Goal: Share content: Share content

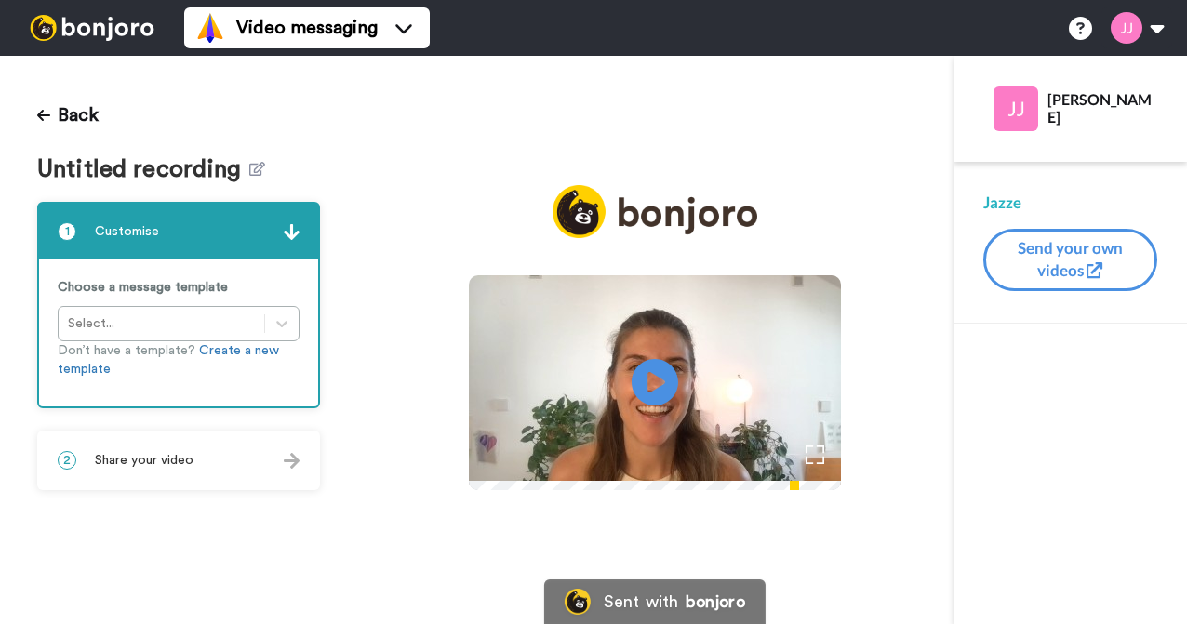
click at [155, 462] on span "Share your video" at bounding box center [144, 460] width 99 height 19
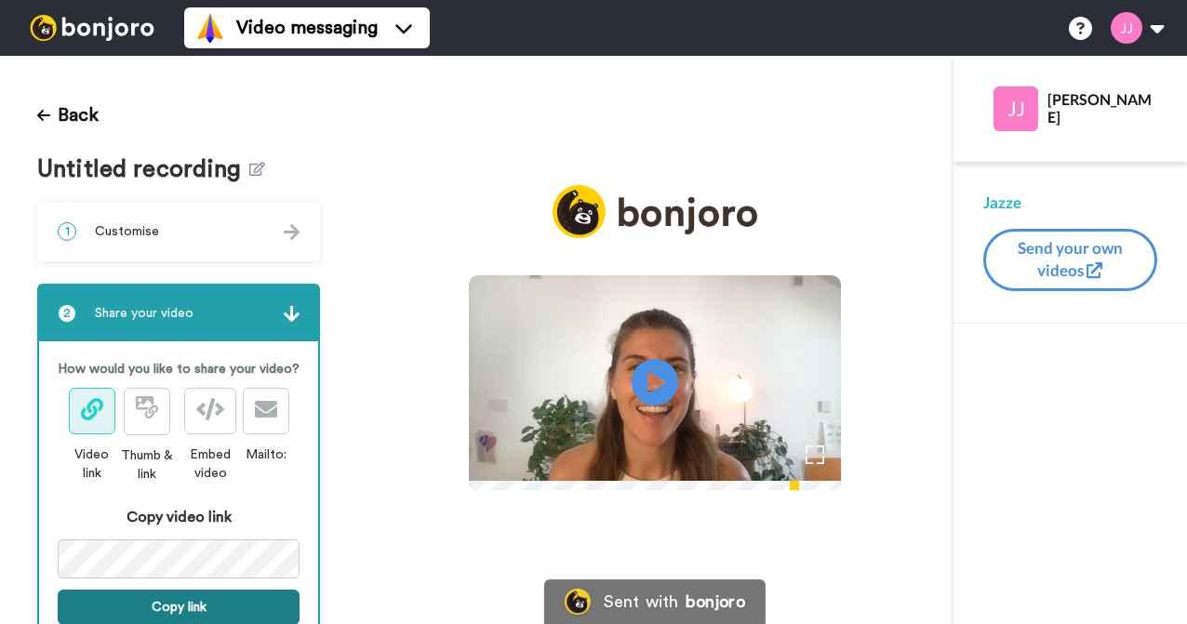
drag, startPoint x: 144, startPoint y: 603, endPoint x: 357, endPoint y: 442, distance: 267.0
click at [144, 603] on button "Copy link" at bounding box center [179, 607] width 242 height 35
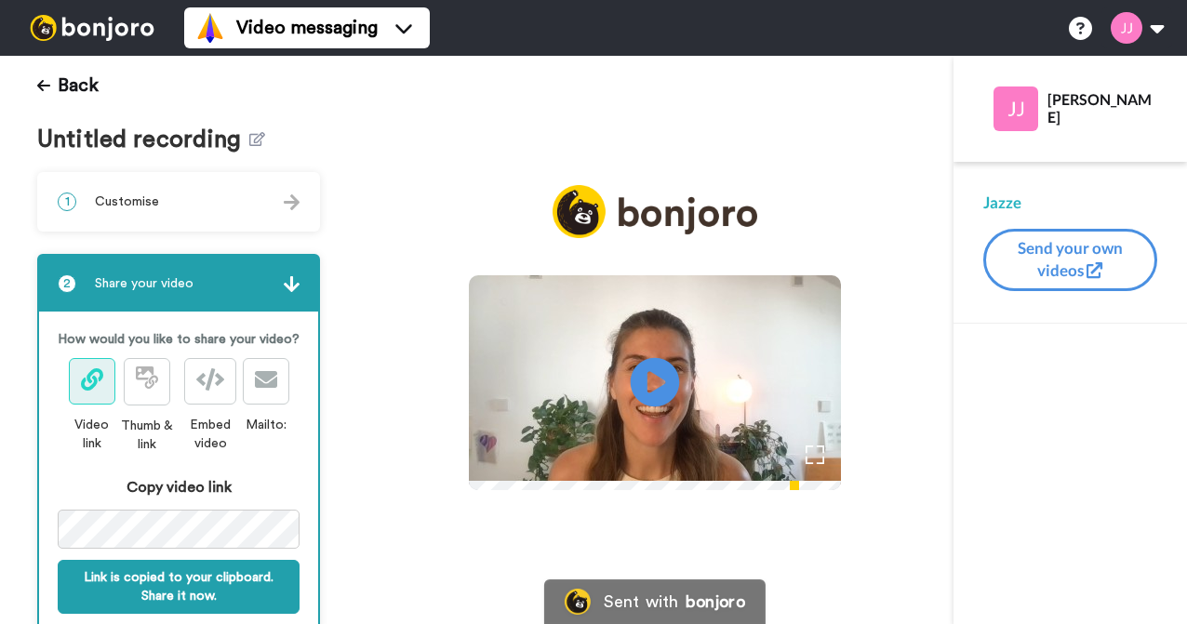
click at [680, 379] on icon "Play/Pause" at bounding box center [655, 383] width 49 height 88
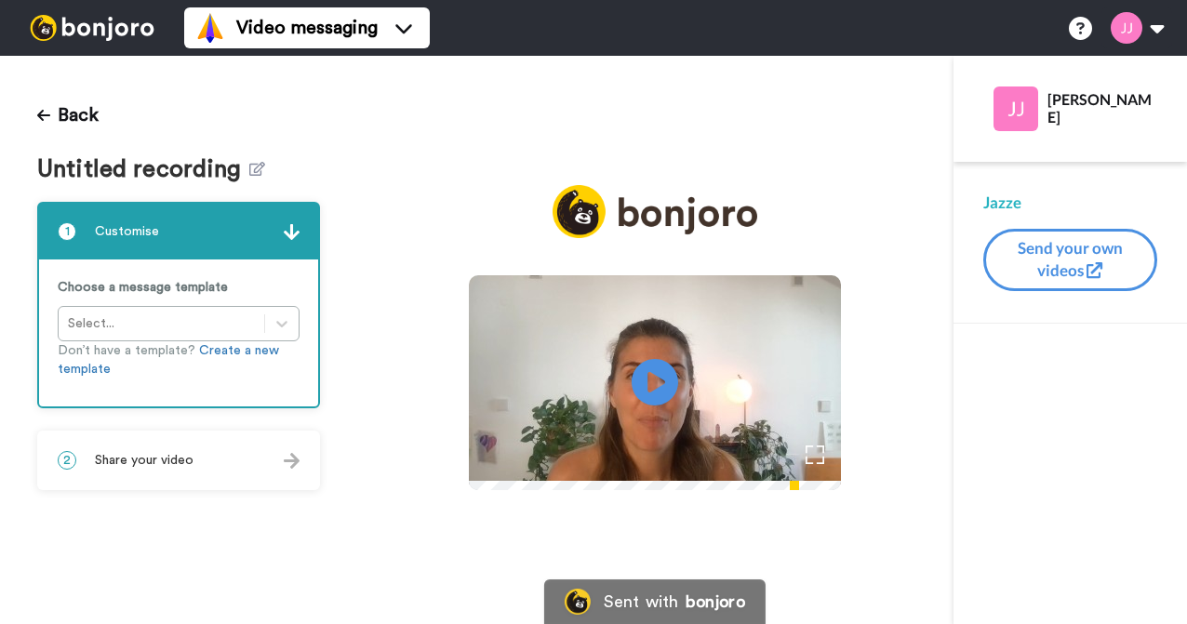
click at [175, 459] on span "Share your video" at bounding box center [144, 460] width 99 height 19
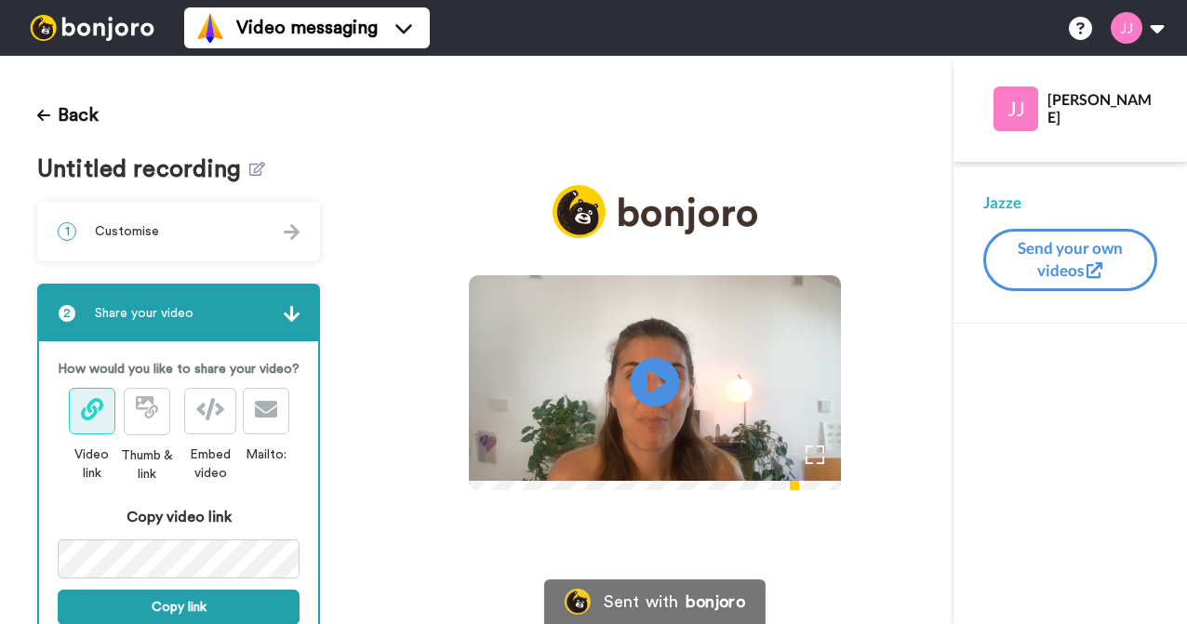
click at [674, 380] on icon at bounding box center [655, 382] width 49 height 49
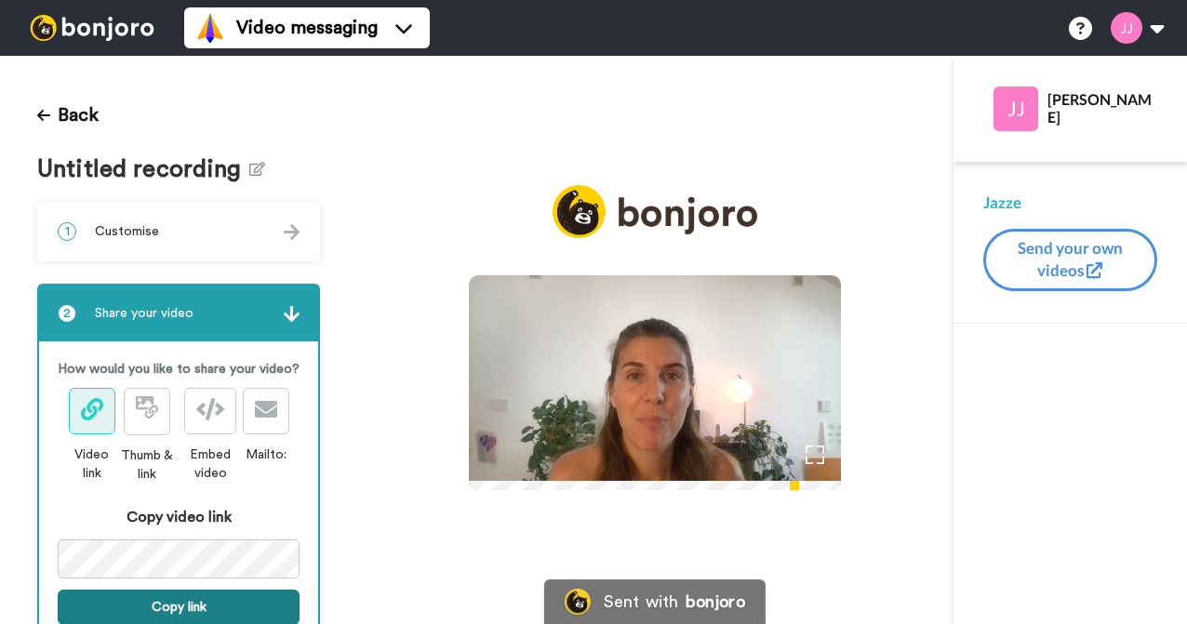
click at [169, 603] on button "Copy link" at bounding box center [179, 607] width 242 height 35
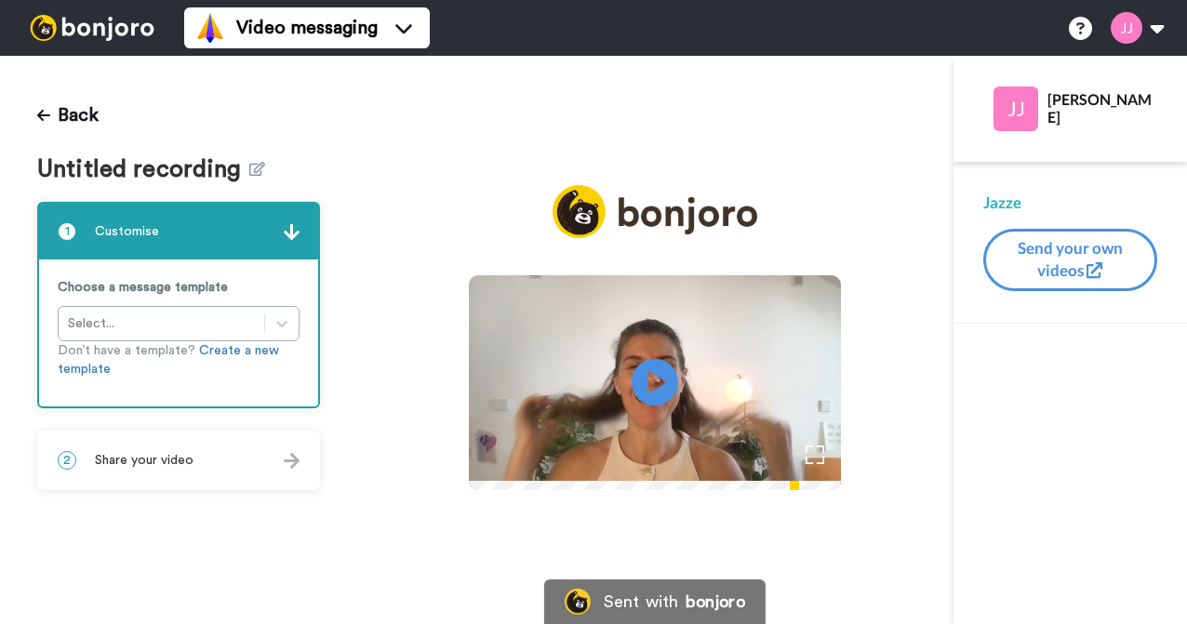
click at [187, 449] on div "2 Share your video" at bounding box center [178, 461] width 279 height 56
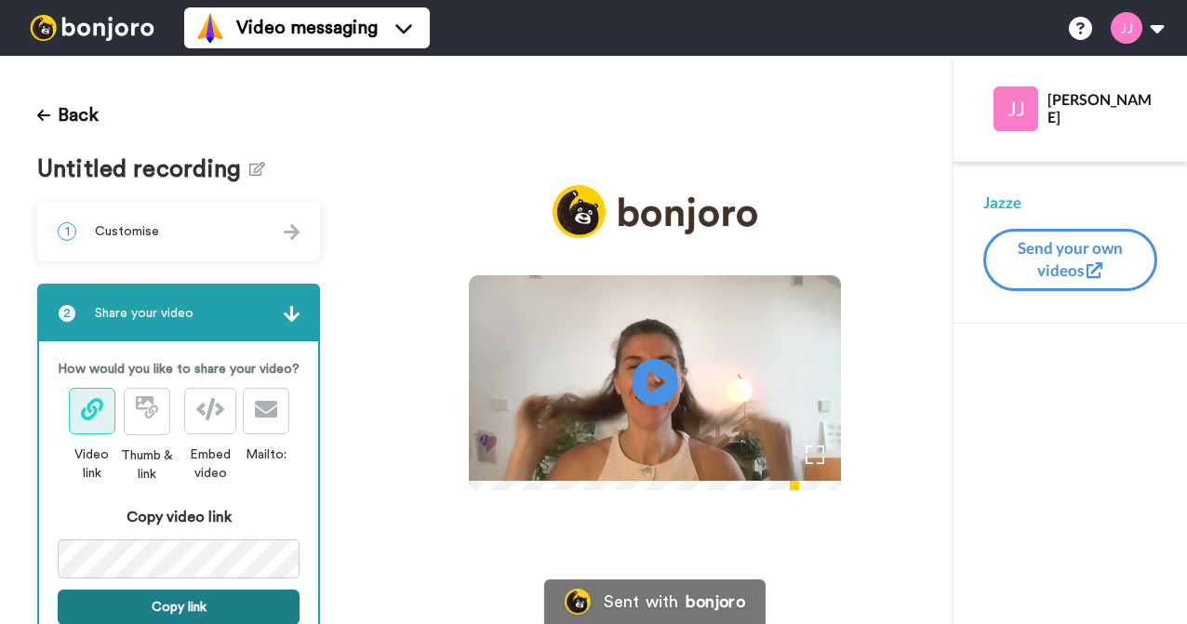
click at [171, 605] on button "Copy link" at bounding box center [179, 607] width 242 height 35
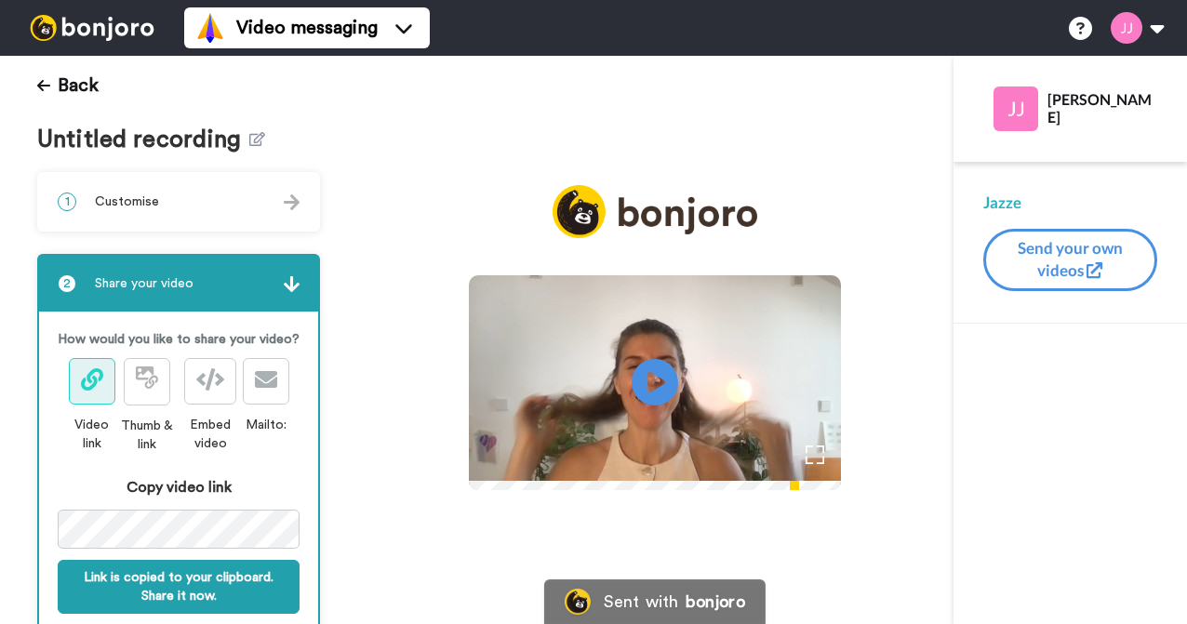
drag, startPoint x: 687, startPoint y: 376, endPoint x: 700, endPoint y: 300, distance: 77.5
click at [678, 376] on icon "Play/Pause" at bounding box center [655, 382] width 47 height 84
